Goal: Check status: Check status

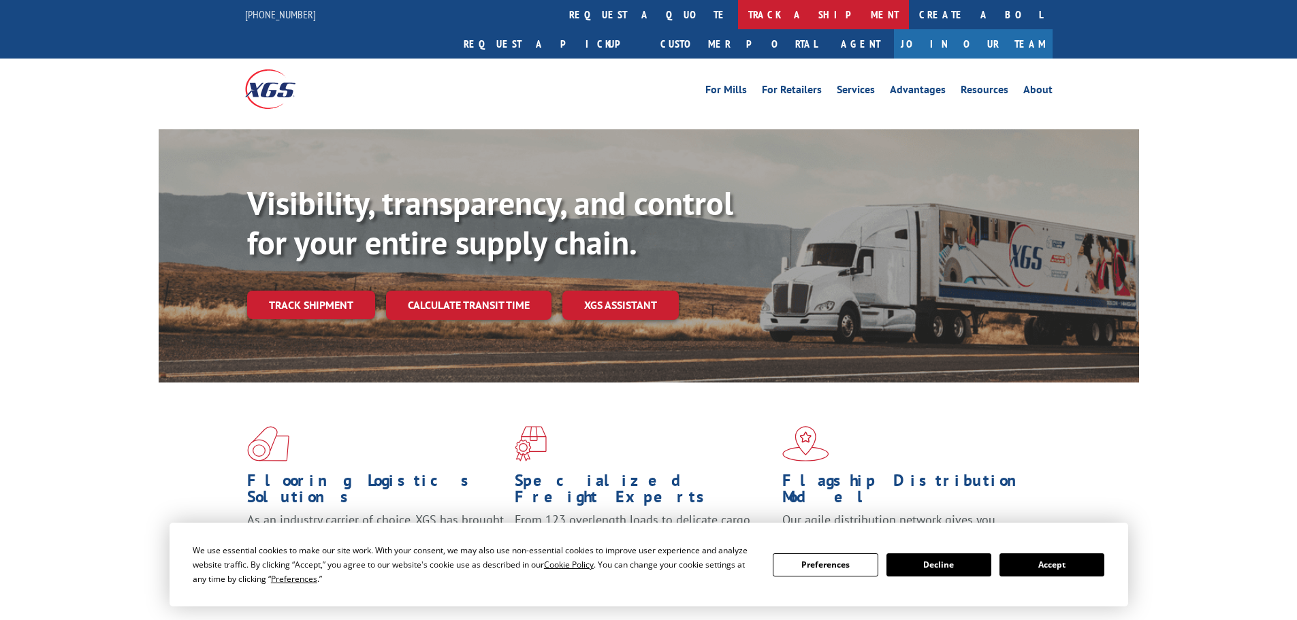
click at [738, 8] on link "track a shipment" at bounding box center [823, 14] width 171 height 29
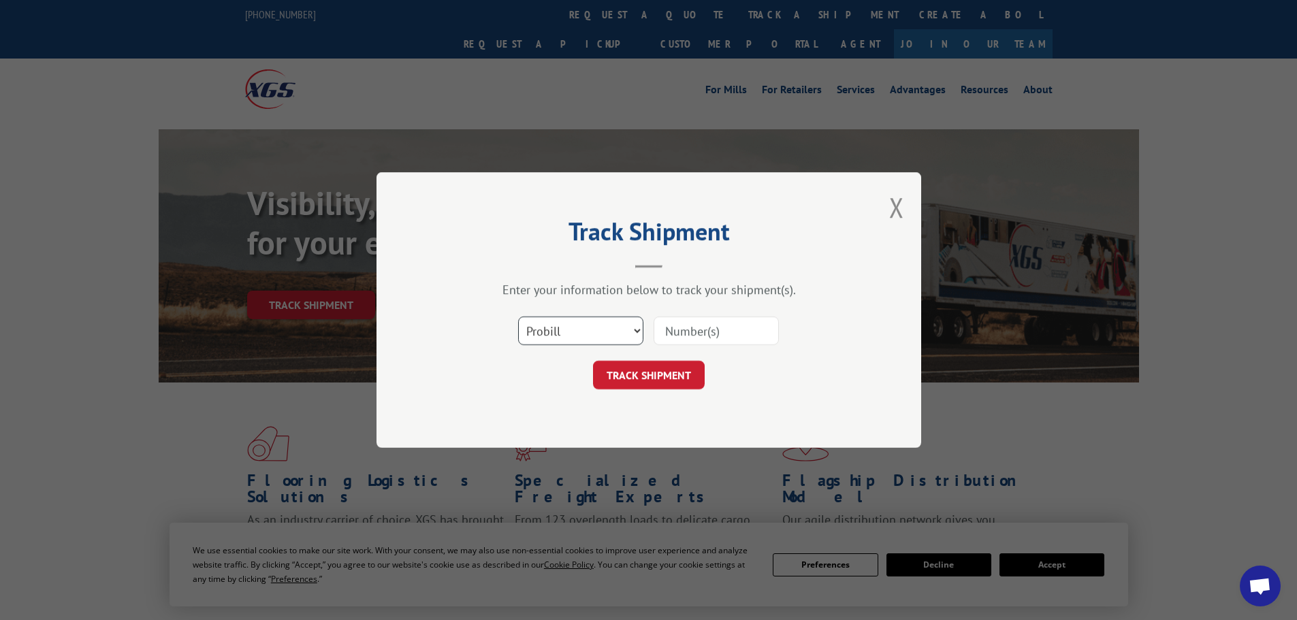
click at [551, 327] on select "Select category... Probill BOL PO" at bounding box center [580, 330] width 125 height 29
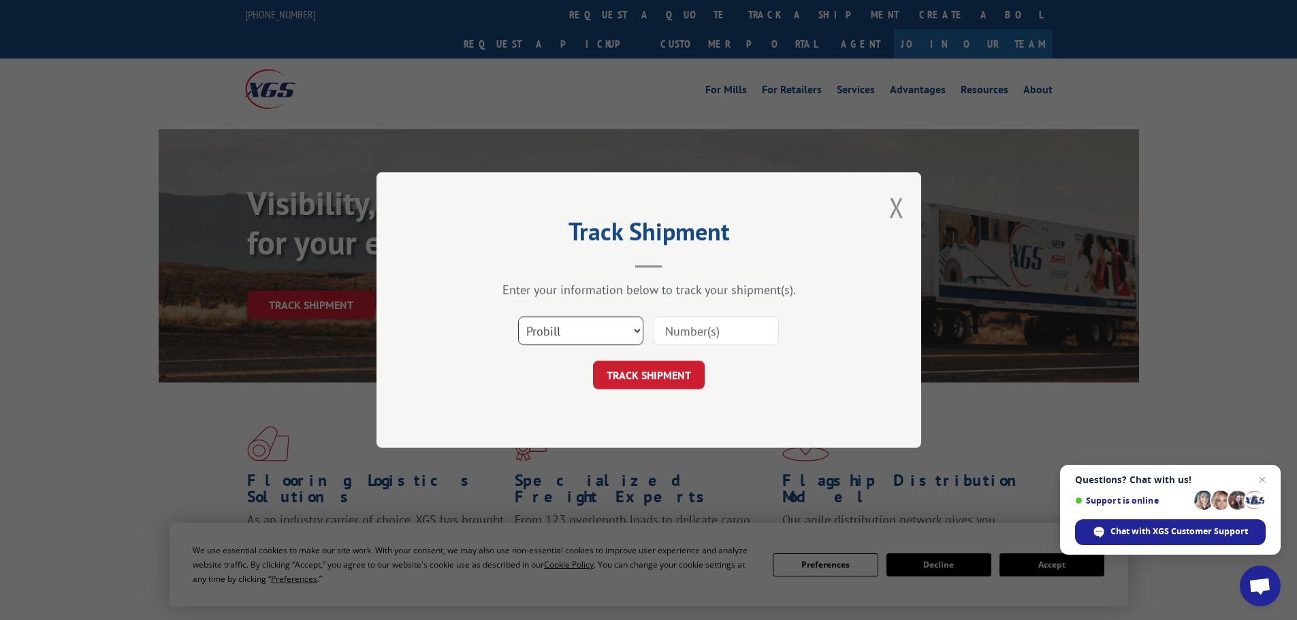
select select "bol"
click at [518, 316] on select "Select category... Probill BOL PO" at bounding box center [580, 330] width 125 height 29
click at [716, 340] on input at bounding box center [715, 330] width 125 height 29
paste input "6828877"
type input "6828877"
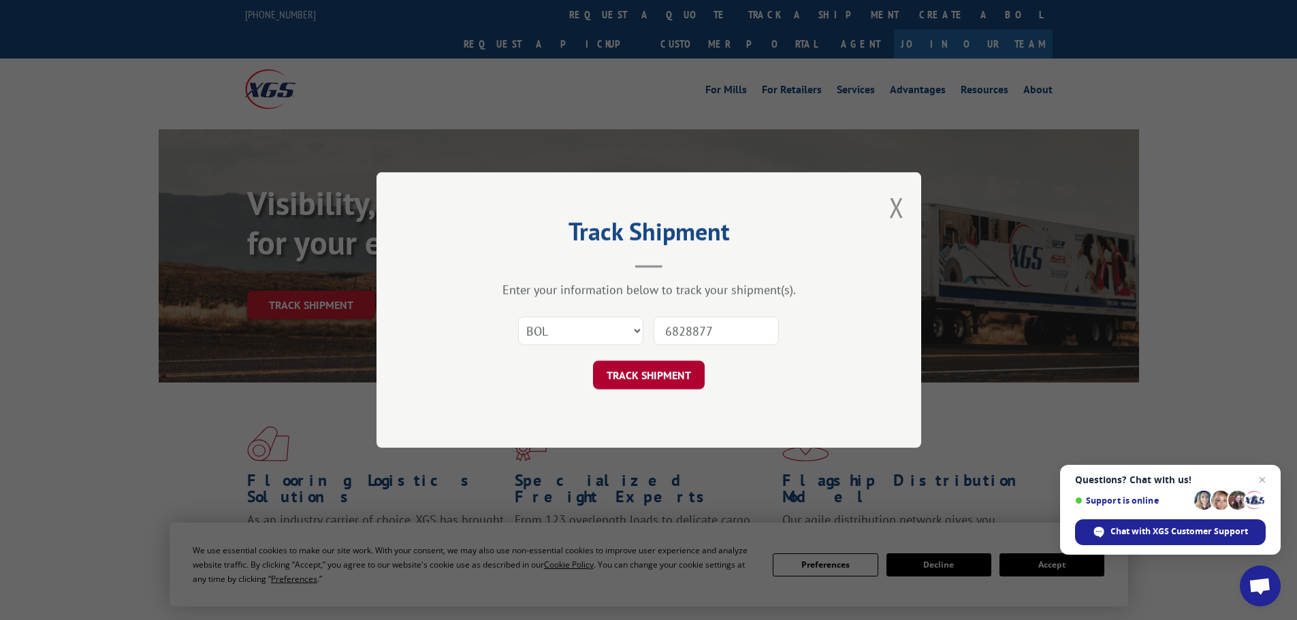
click at [654, 377] on button "TRACK SHIPMENT" at bounding box center [649, 375] width 112 height 29
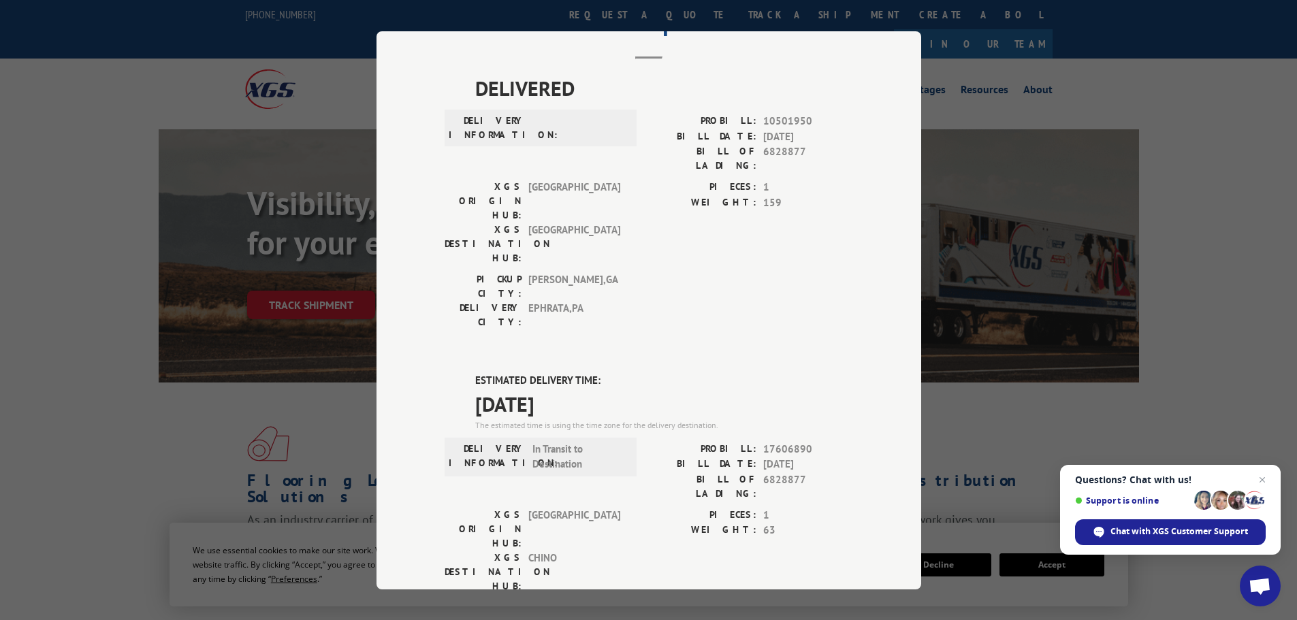
scroll to position [136, 0]
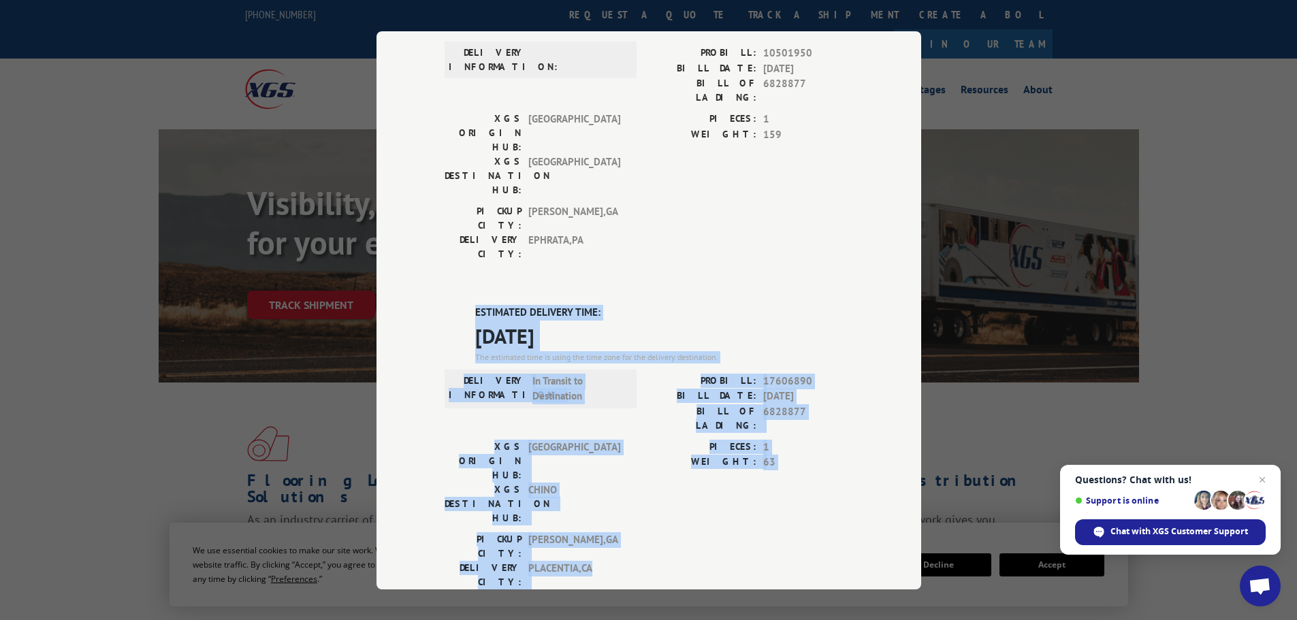
drag, startPoint x: 468, startPoint y: 227, endPoint x: 756, endPoint y: 419, distance: 346.4
click at [756, 419] on div "ESTIMATED DELIVERY TIME: [DATE] The estimated time is using the time zone for t…" at bounding box center [648, 549] width 408 height 489
copy div "ESTIMATED DELIVERY TIME: [DATE] The estimated time is using the time zone for t…"
